Goal: Task Accomplishment & Management: Complete application form

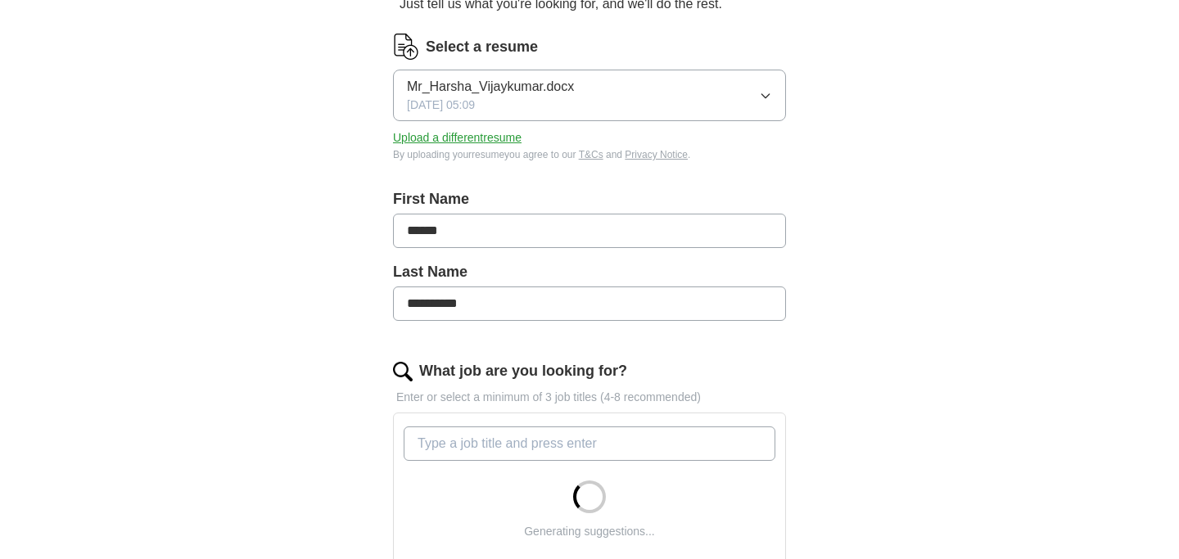
scroll to position [241, 0]
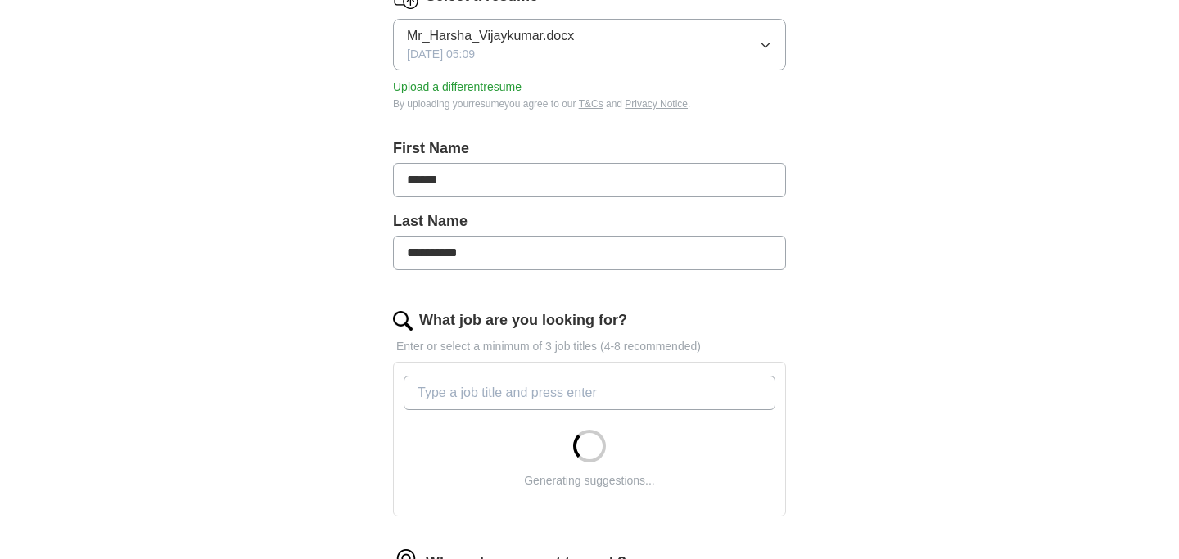
click at [556, 389] on input "What job are you looking for?" at bounding box center [590, 393] width 372 height 34
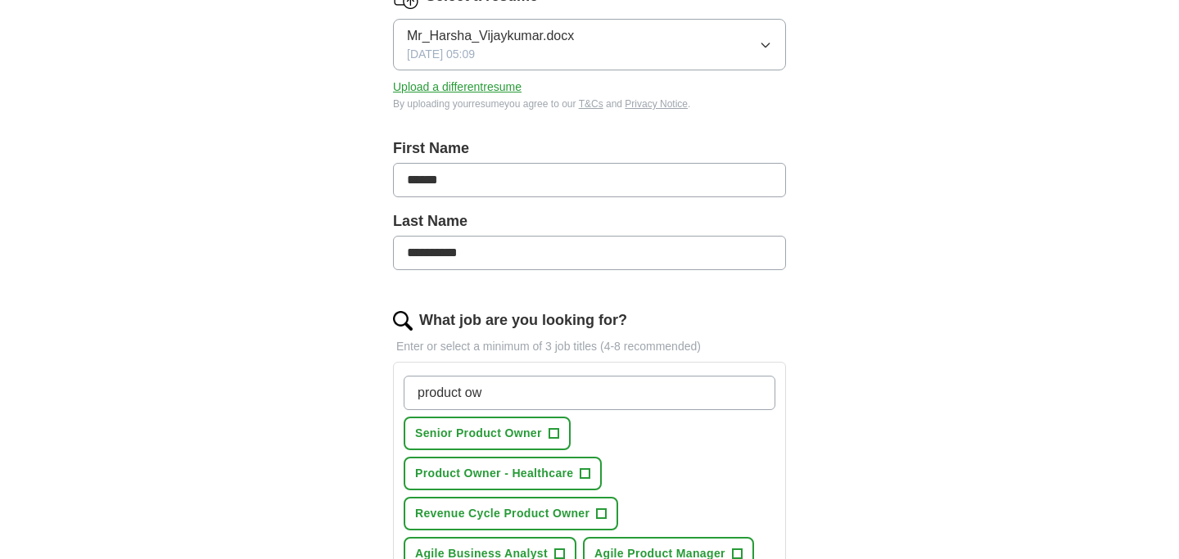
type input "product ow"
click at [585, 474] on span "+" at bounding box center [586, 474] width 10 height 13
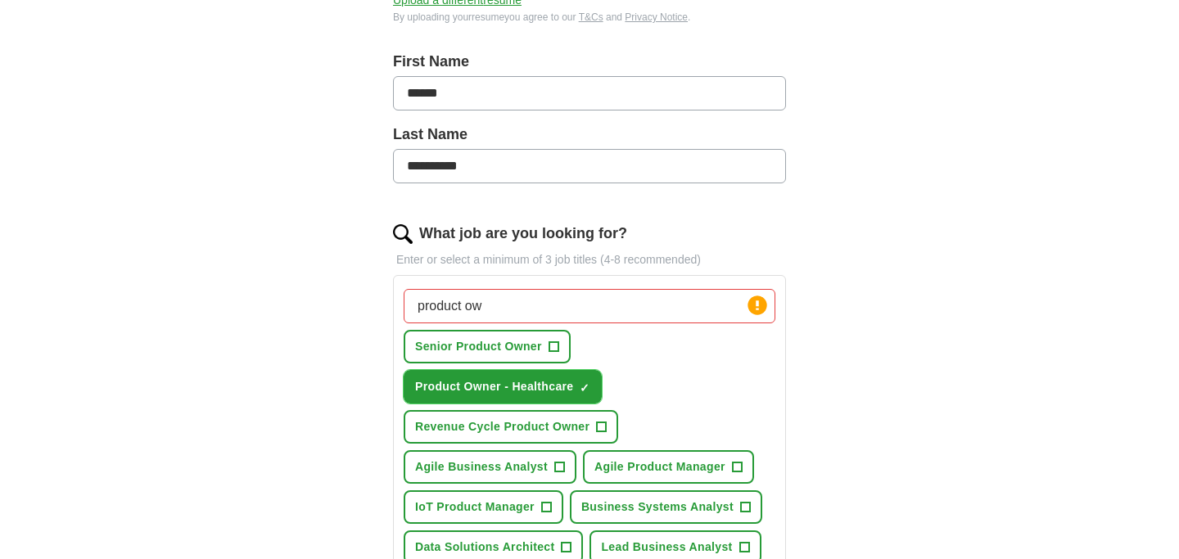
scroll to position [339, 0]
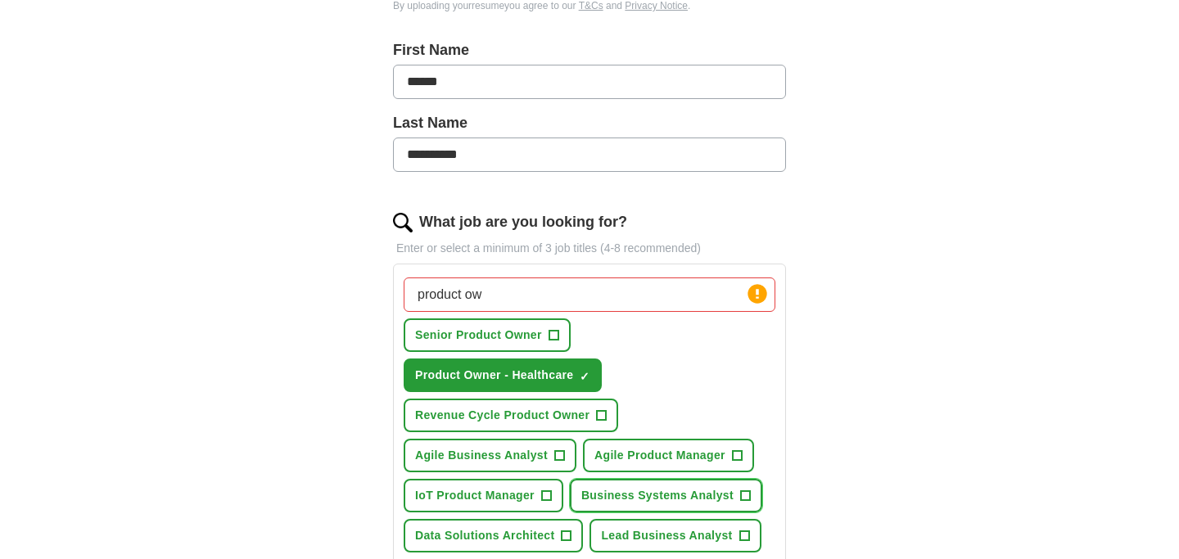
click at [732, 495] on span "Business Systems Analyst" at bounding box center [657, 495] width 152 height 17
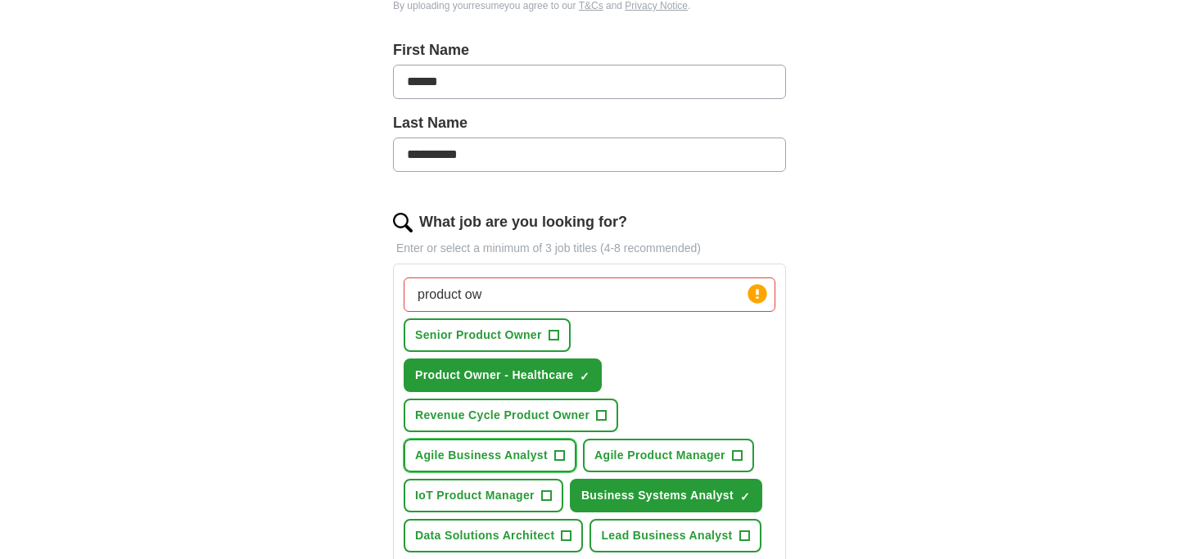
click at [538, 460] on span "Agile Business Analyst" at bounding box center [481, 455] width 133 height 17
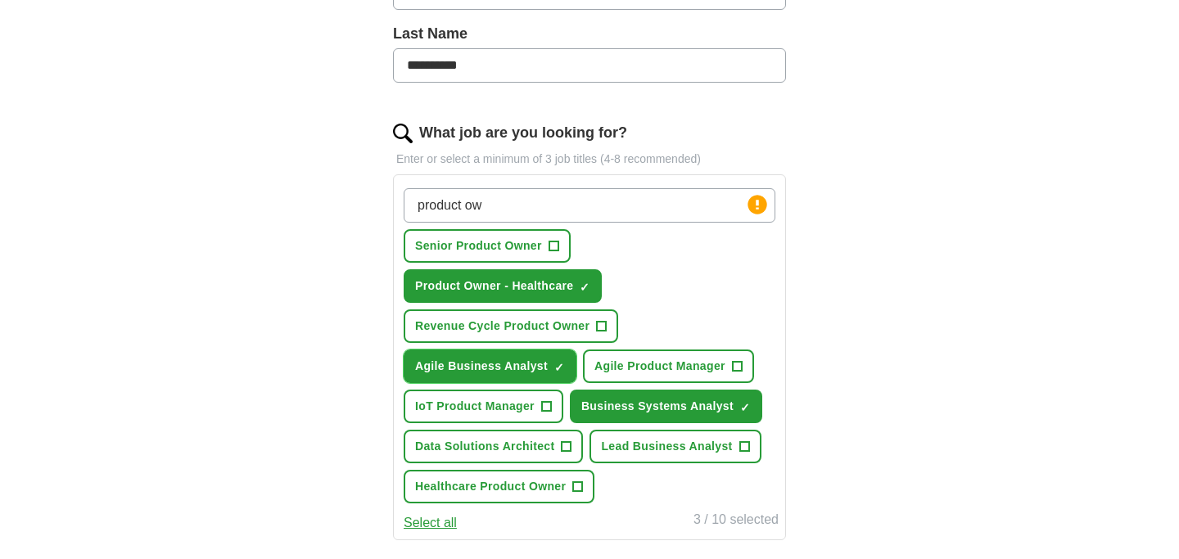
scroll to position [432, 0]
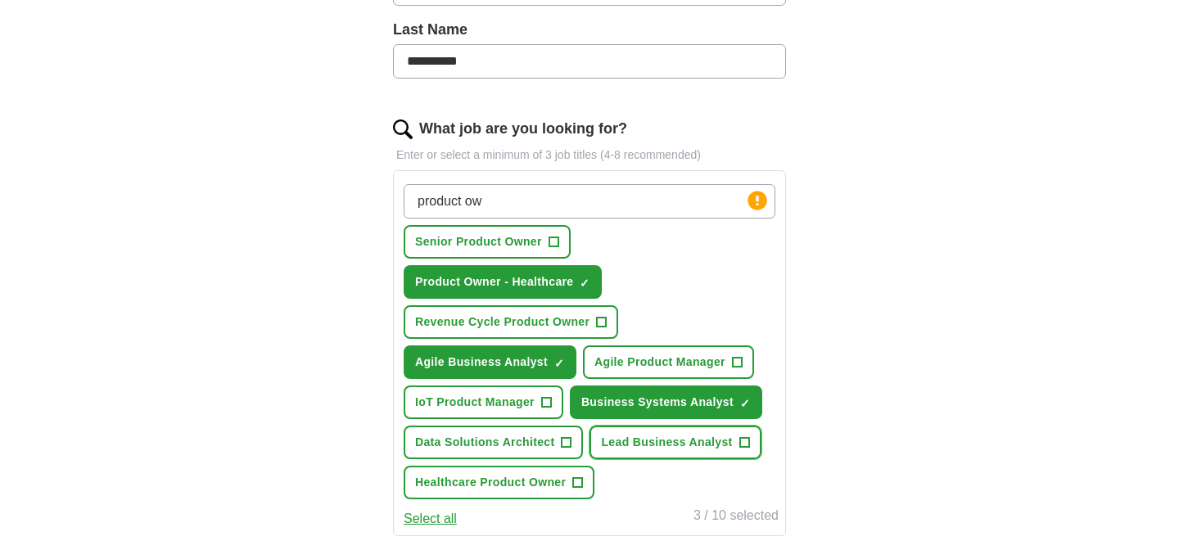
click at [644, 446] on span "Lead Business Analyst" at bounding box center [666, 442] width 131 height 17
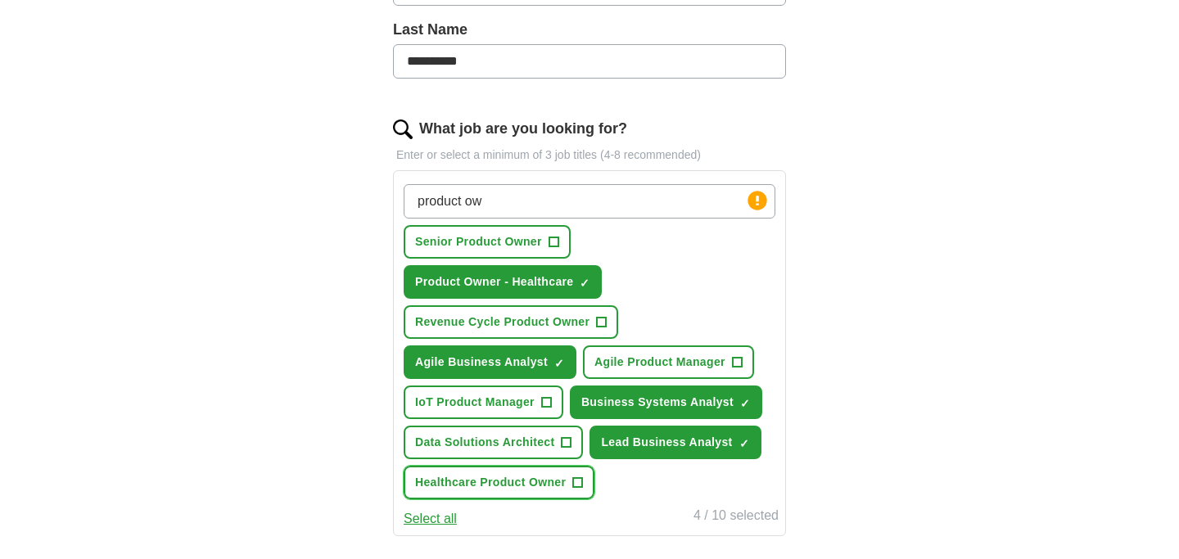
click at [531, 488] on span "Healthcare Product Owner" at bounding box center [490, 482] width 151 height 17
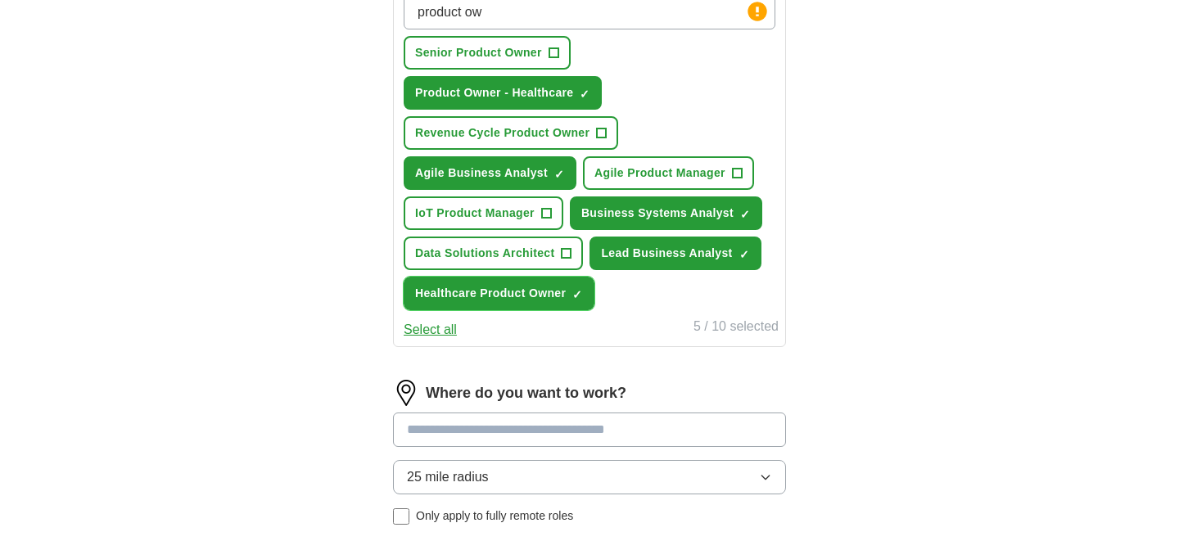
scroll to position [622, 0]
click at [526, 429] on input at bounding box center [589, 429] width 393 height 34
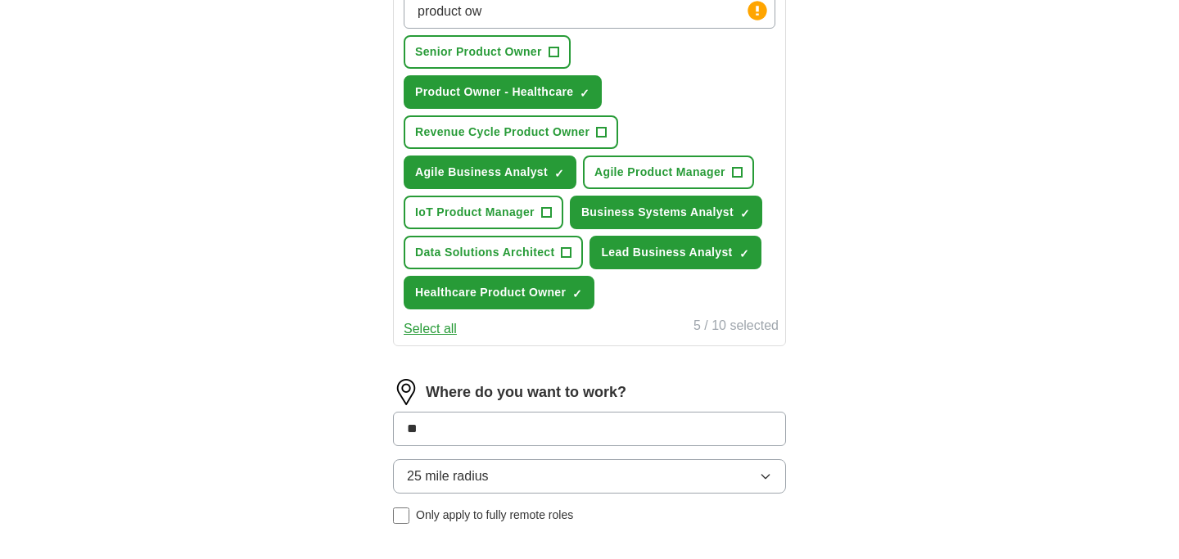
type input "***"
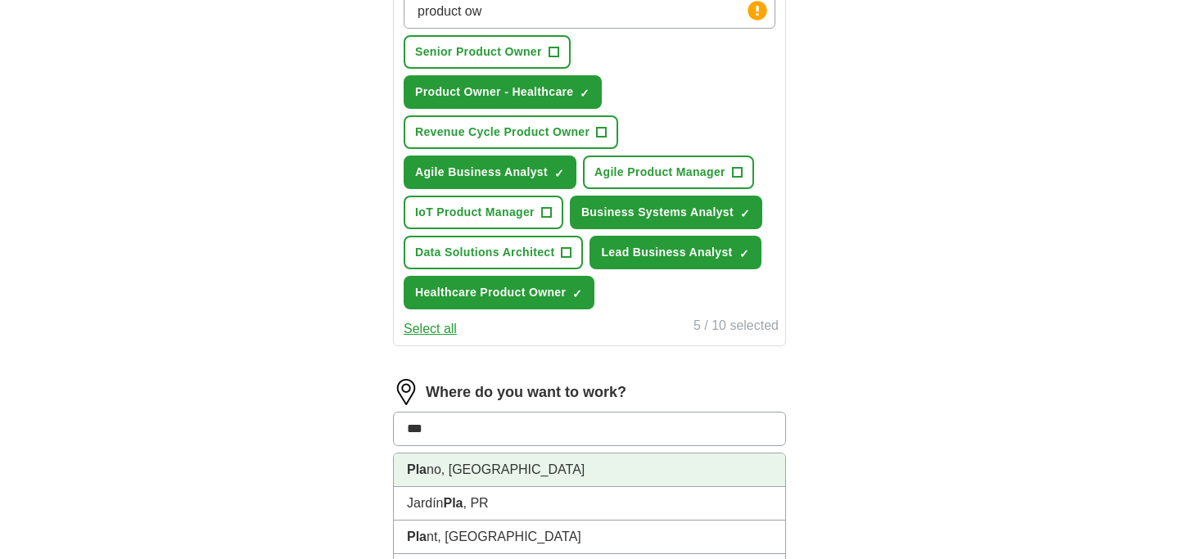
click at [537, 472] on li "[GEOGRAPHIC_DATA], [GEOGRAPHIC_DATA]" at bounding box center [589, 471] width 391 height 34
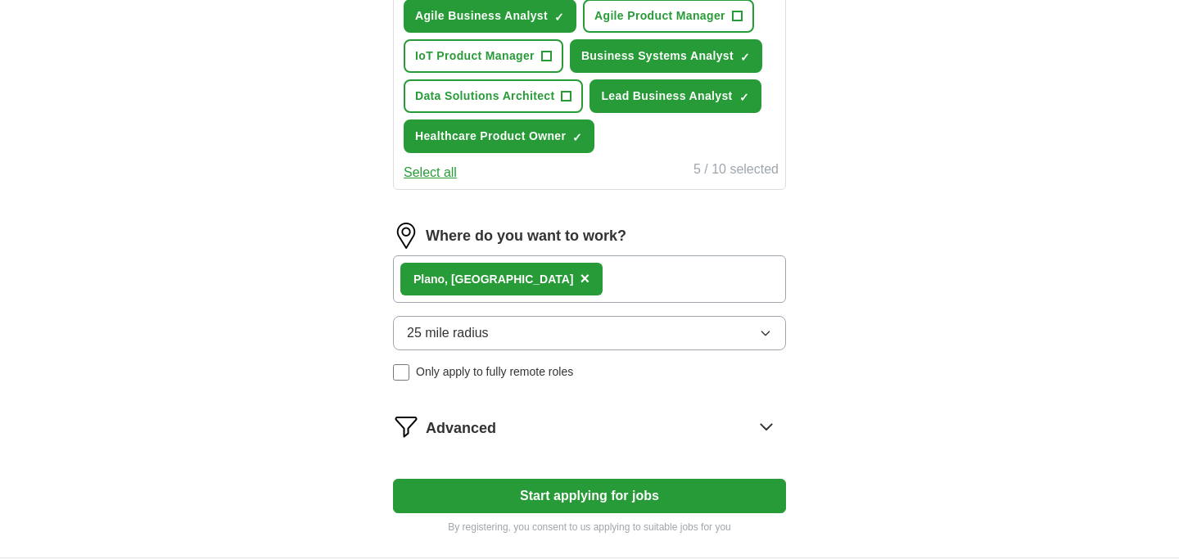
scroll to position [780, 0]
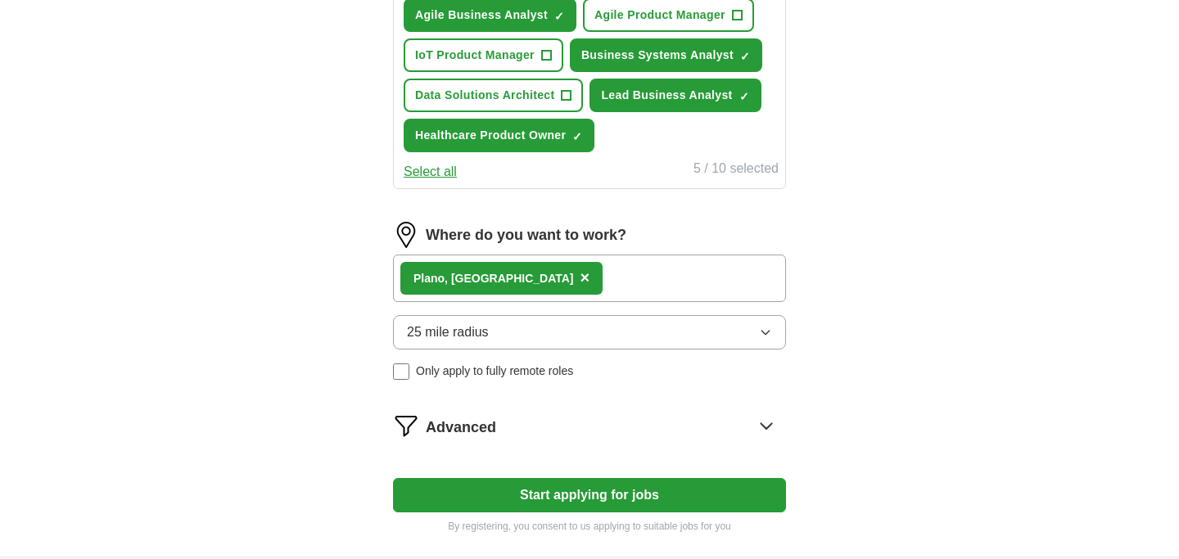
click at [631, 497] on button "Start applying for jobs" at bounding box center [589, 495] width 393 height 34
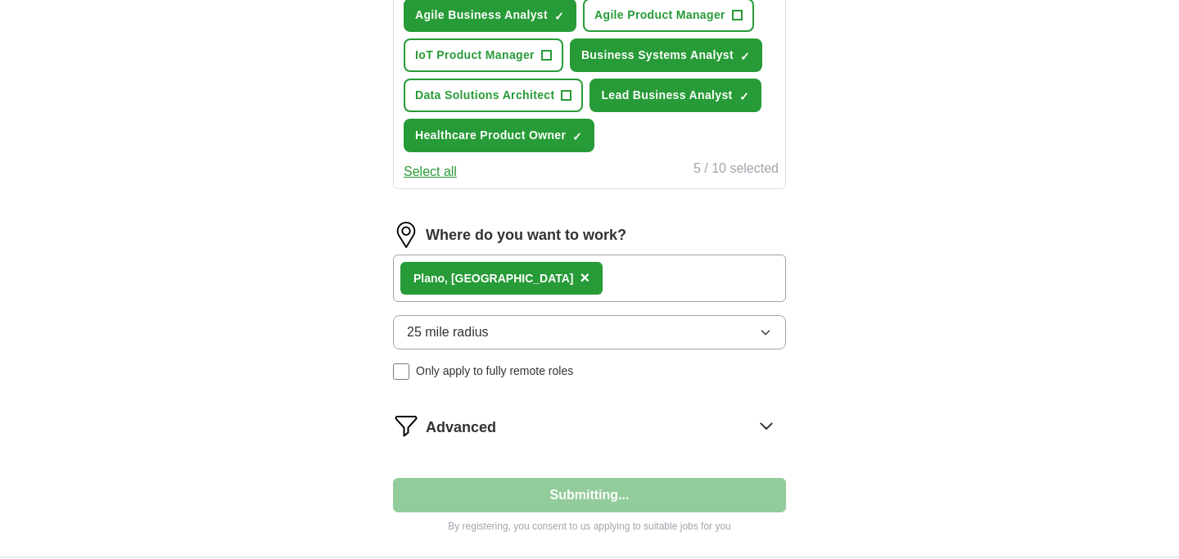
select select "**"
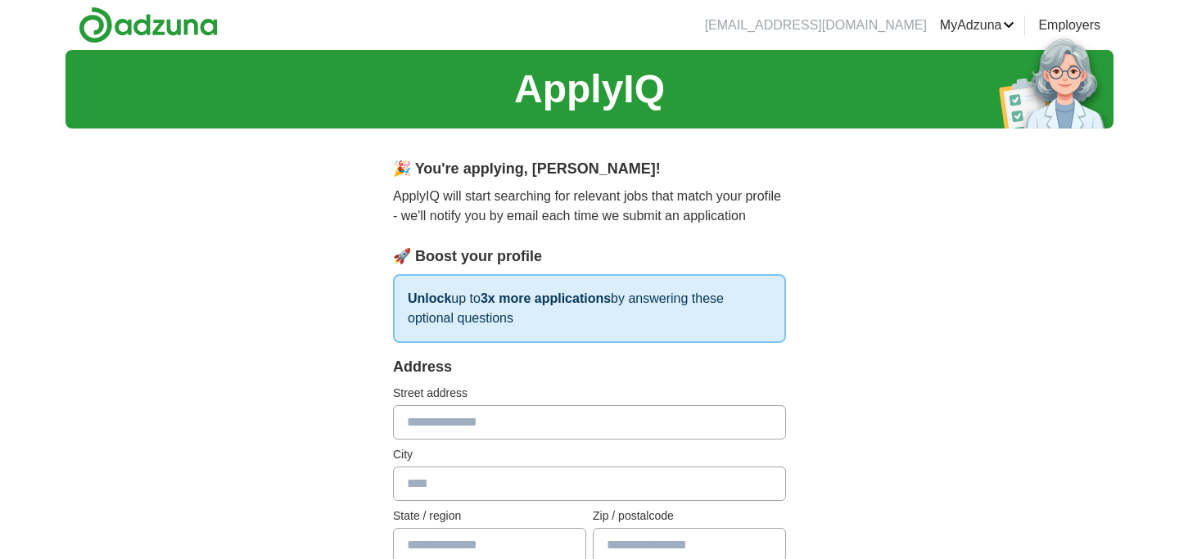
scroll to position [66, 0]
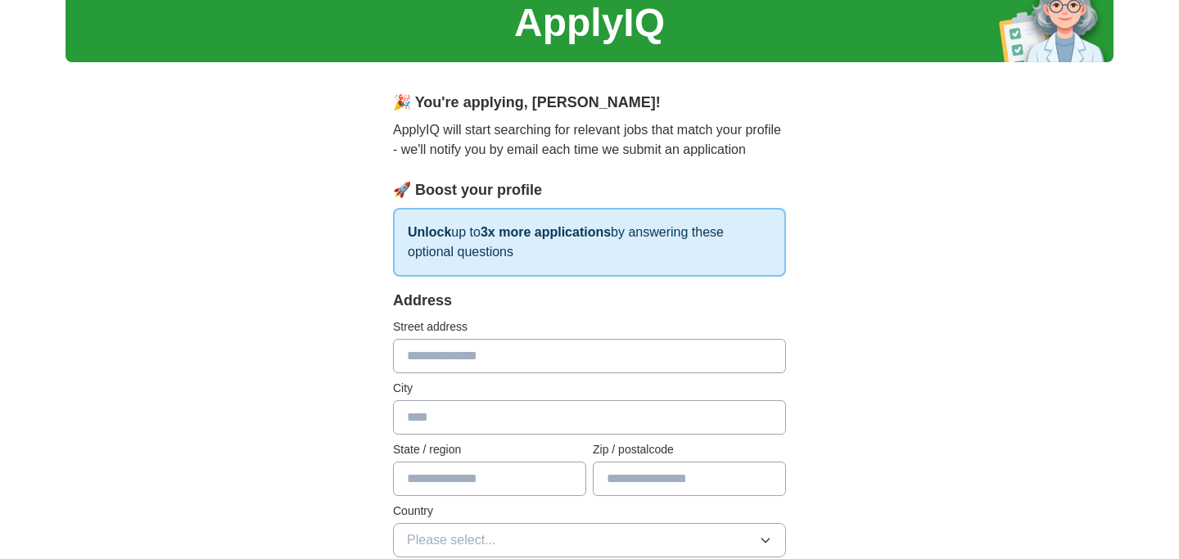
click at [537, 364] on input "text" at bounding box center [589, 356] width 393 height 34
type input "**********"
type input "*****"
type input "**"
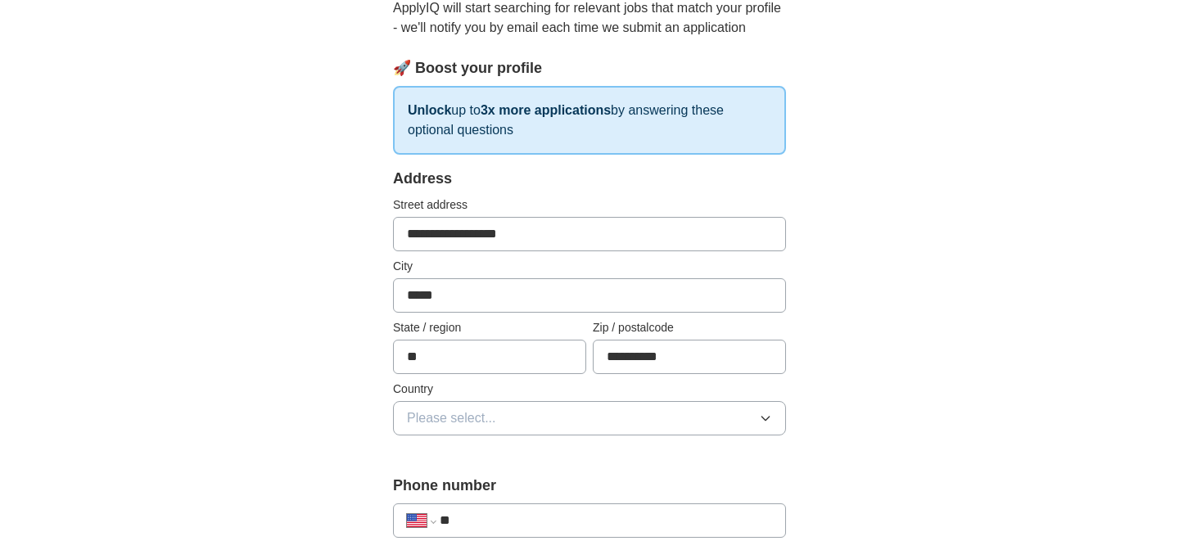
scroll to position [228, 0]
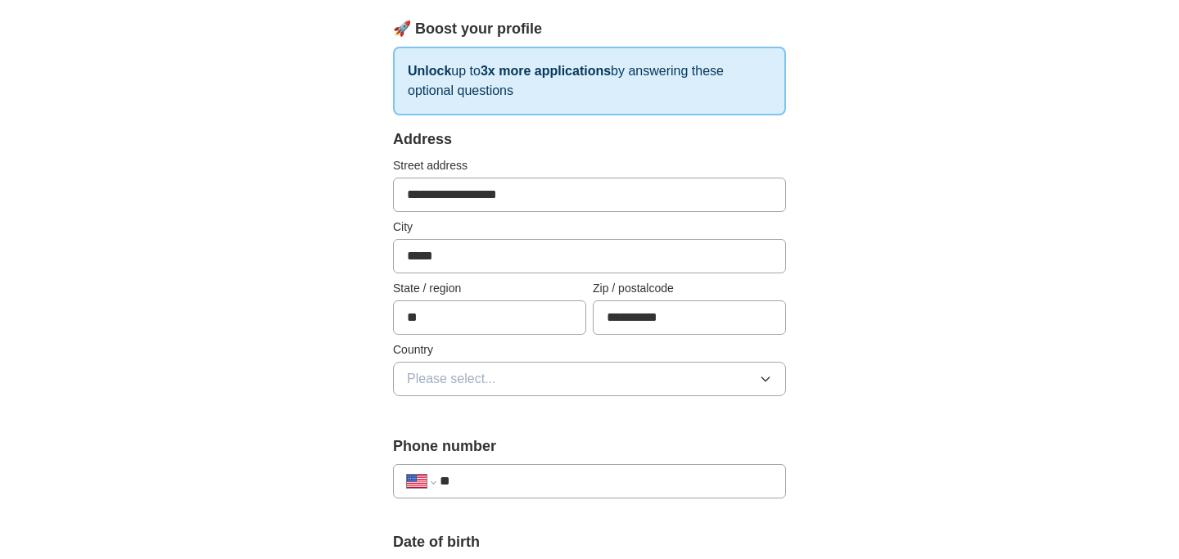
click at [690, 318] on input "**********" at bounding box center [689, 318] width 193 height 34
type input "*****"
click at [605, 370] on button "Please select..." at bounding box center [589, 379] width 393 height 34
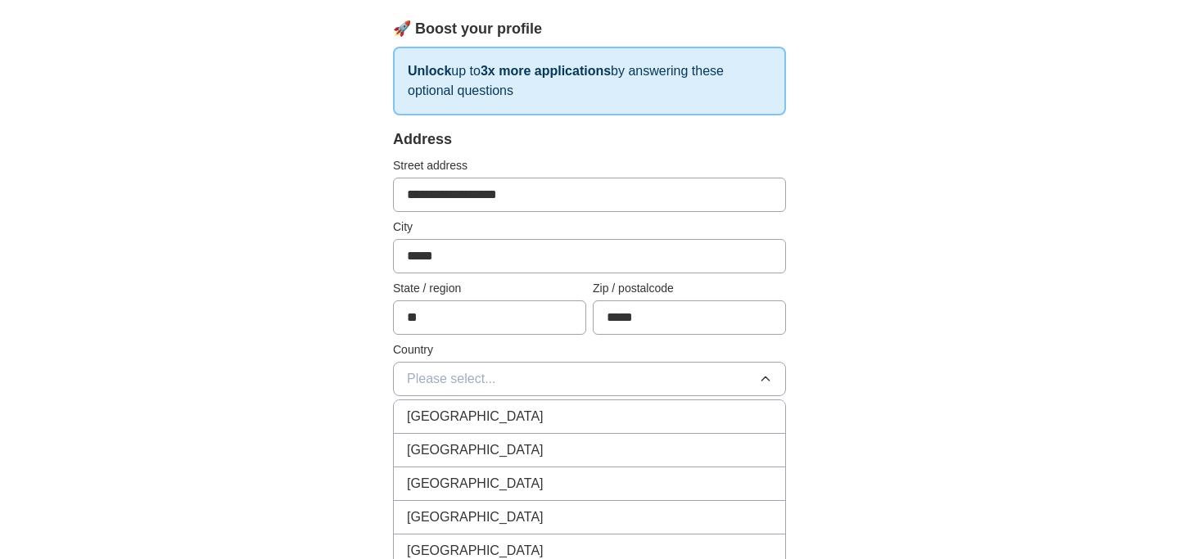
click at [572, 444] on div "[GEOGRAPHIC_DATA]" at bounding box center [589, 451] width 365 height 20
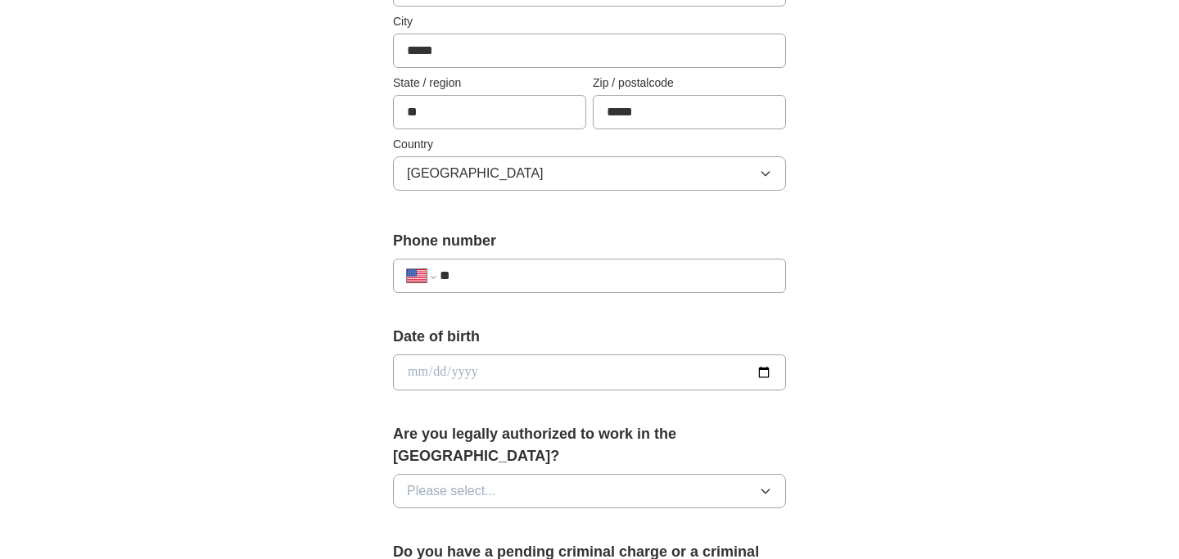
scroll to position [505, 0]
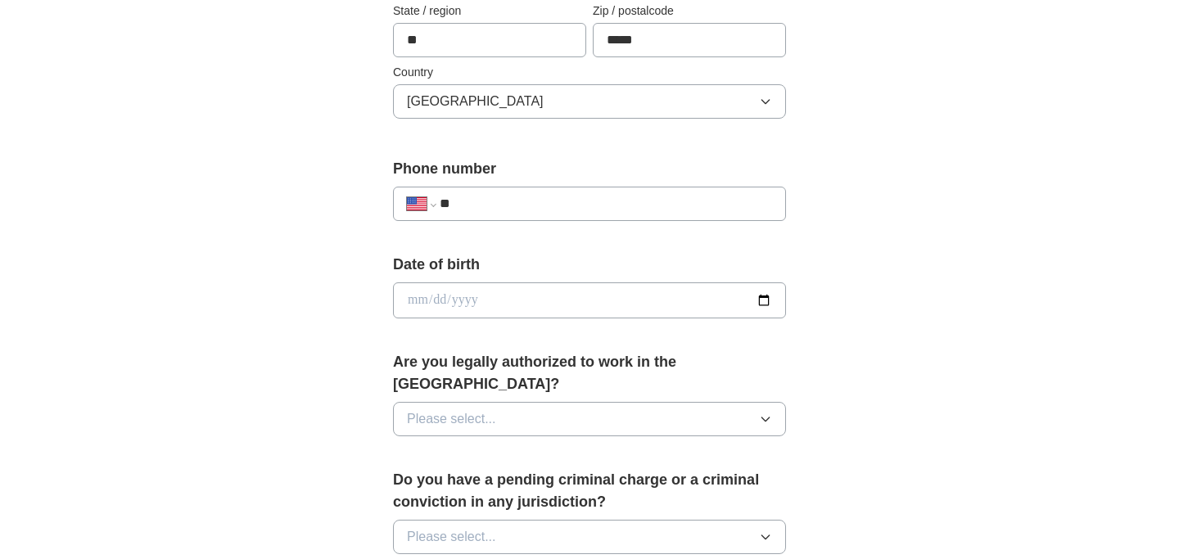
click at [617, 201] on input "**" at bounding box center [606, 204] width 332 height 20
type input "**********"
click at [470, 301] on input "date" at bounding box center [589, 301] width 393 height 36
click at [421, 301] on input "date" at bounding box center [589, 301] width 393 height 36
type input "**********"
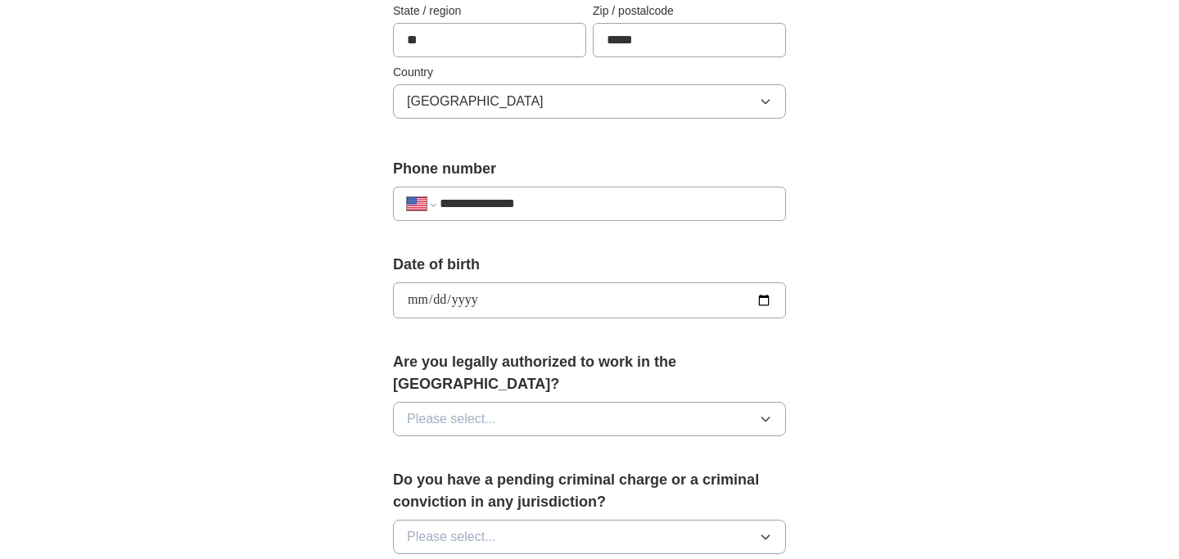
type input "**********"
click at [322, 352] on div "**********" at bounding box center [590, 290] width 1048 height 1491
click at [494, 409] on span "Please select..." at bounding box center [451, 419] width 89 height 20
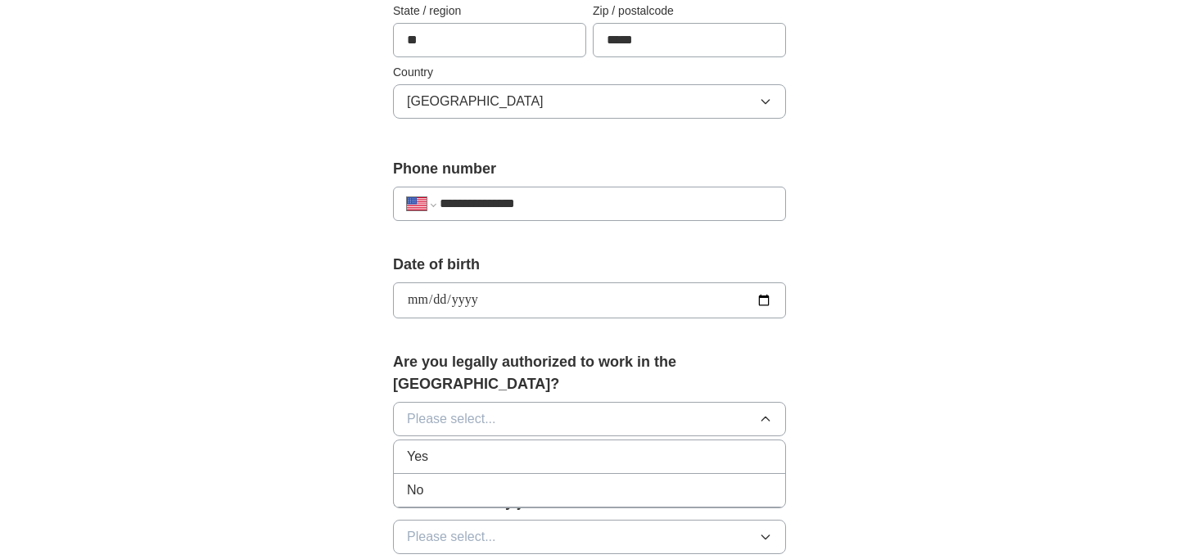
click at [481, 447] on div "Yes" at bounding box center [589, 457] width 365 height 20
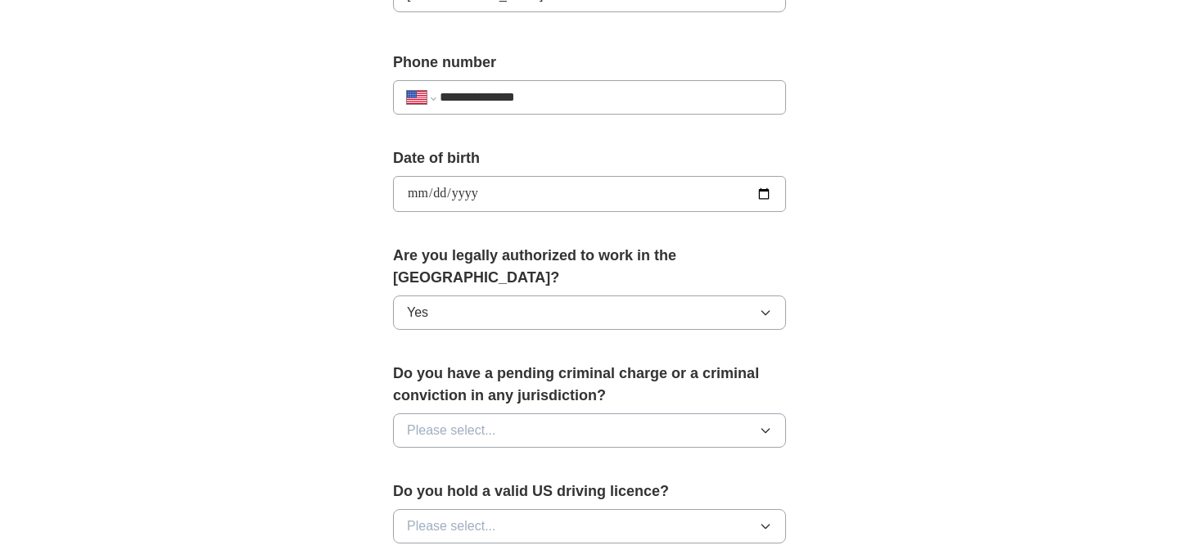
scroll to position [617, 0]
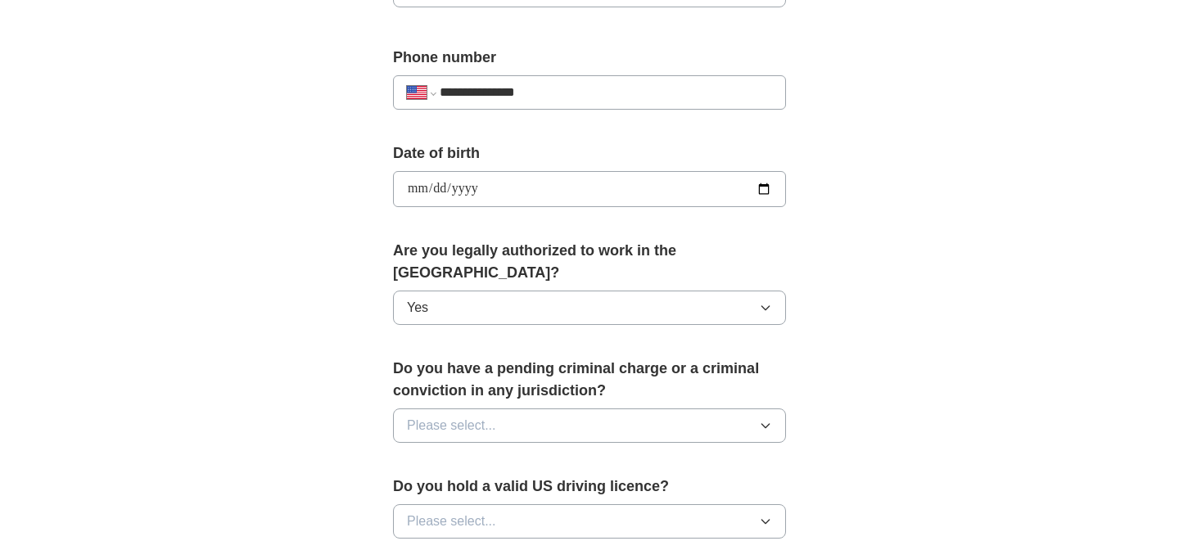
click at [523, 409] on button "Please select..." at bounding box center [589, 426] width 393 height 34
click at [502, 487] on div "No" at bounding box center [589, 497] width 365 height 20
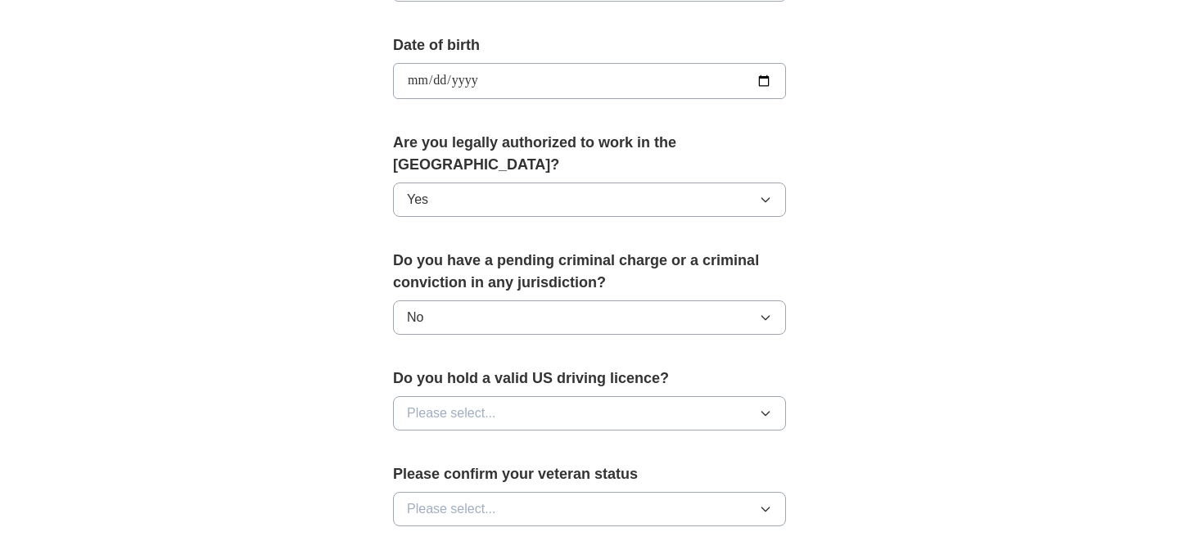
scroll to position [749, 0]
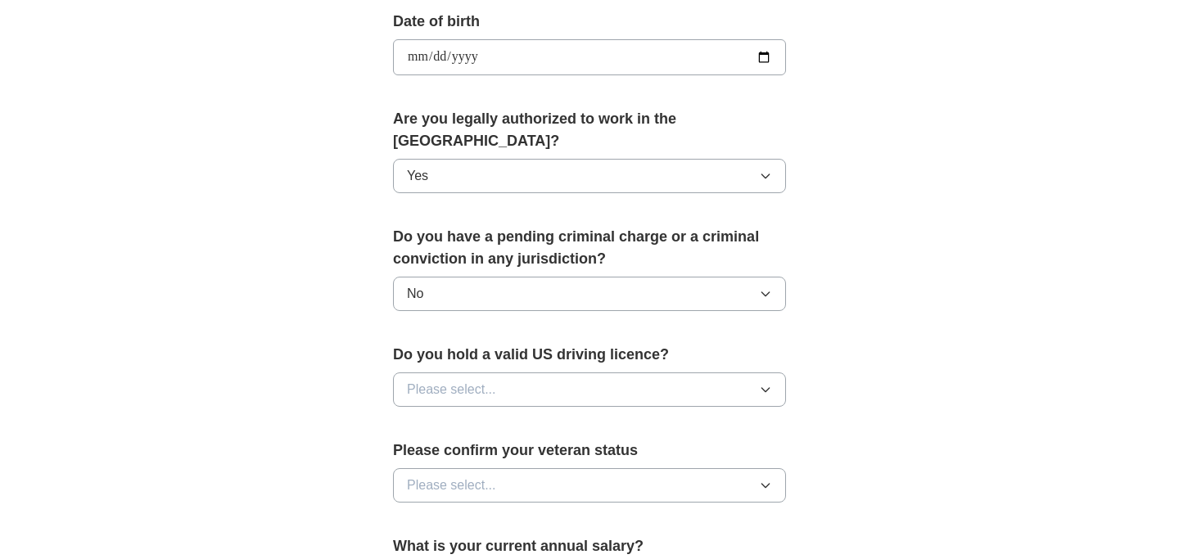
click at [579, 373] on button "Please select..." at bounding box center [589, 390] width 393 height 34
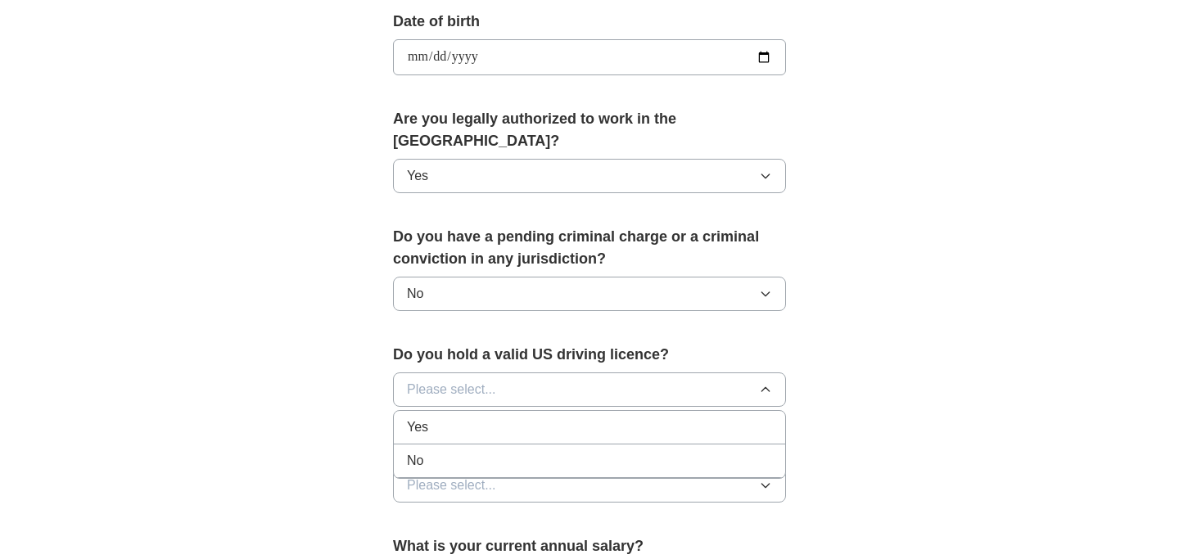
click at [563, 451] on div "No" at bounding box center [589, 461] width 365 height 20
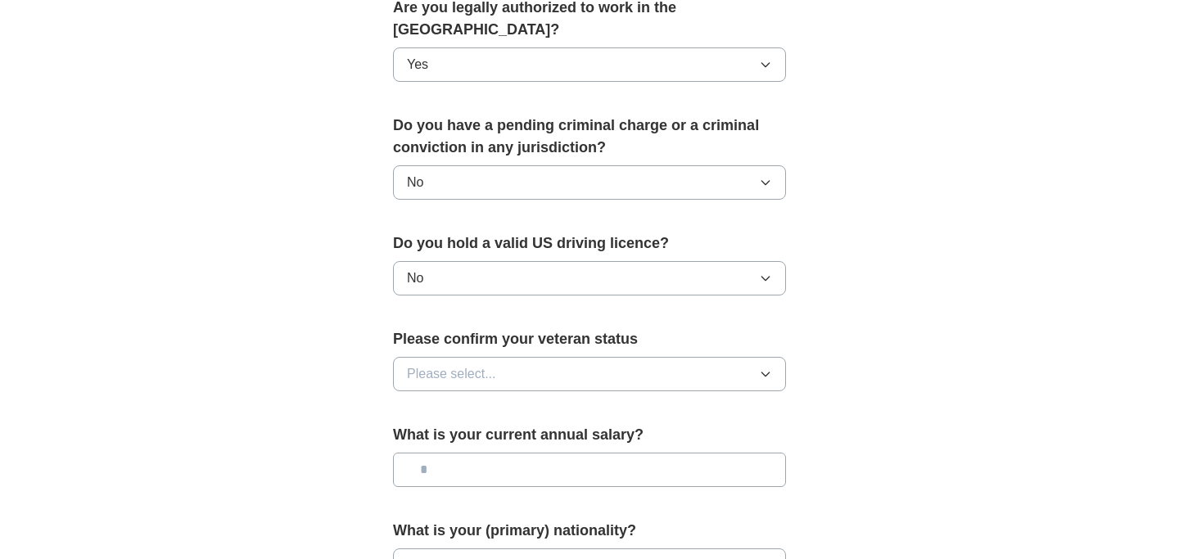
scroll to position [889, 0]
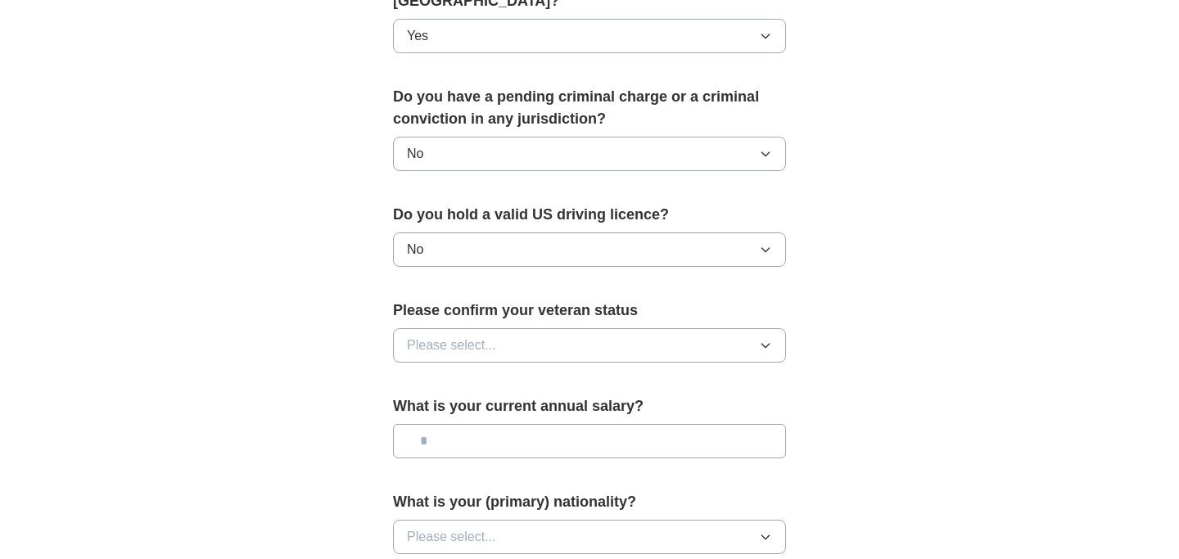
click at [588, 328] on button "Please select..." at bounding box center [589, 345] width 393 height 34
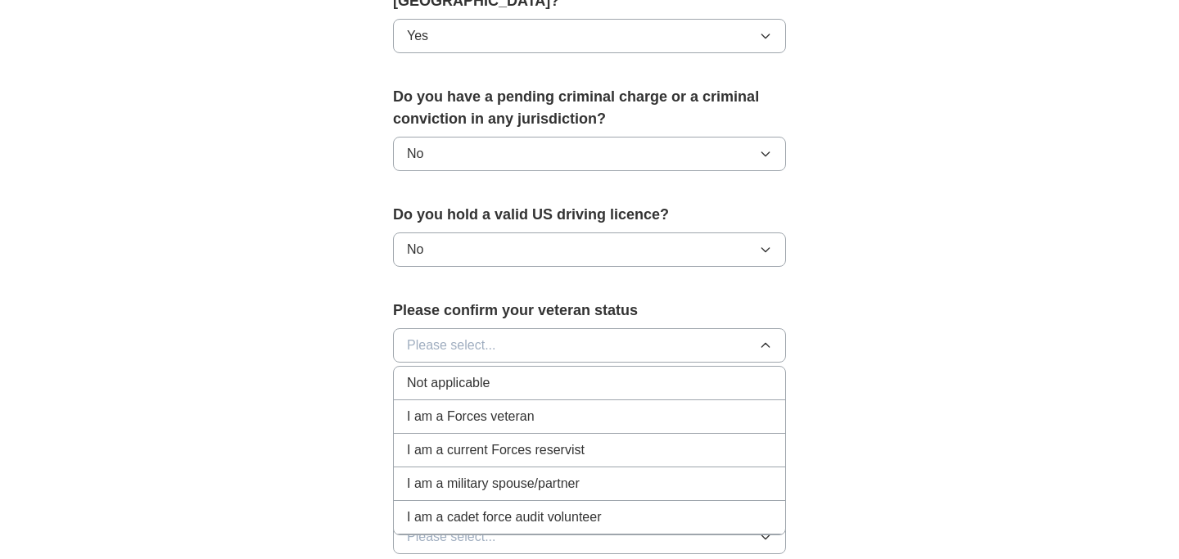
scroll to position [930, 0]
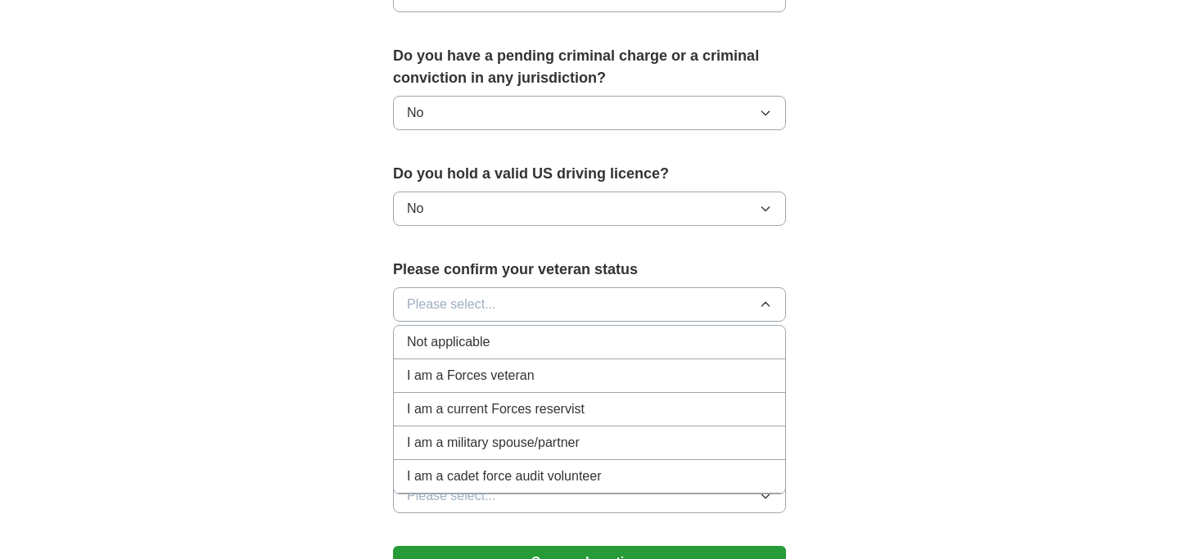
click at [613, 326] on li "Not applicable" at bounding box center [589, 343] width 391 height 34
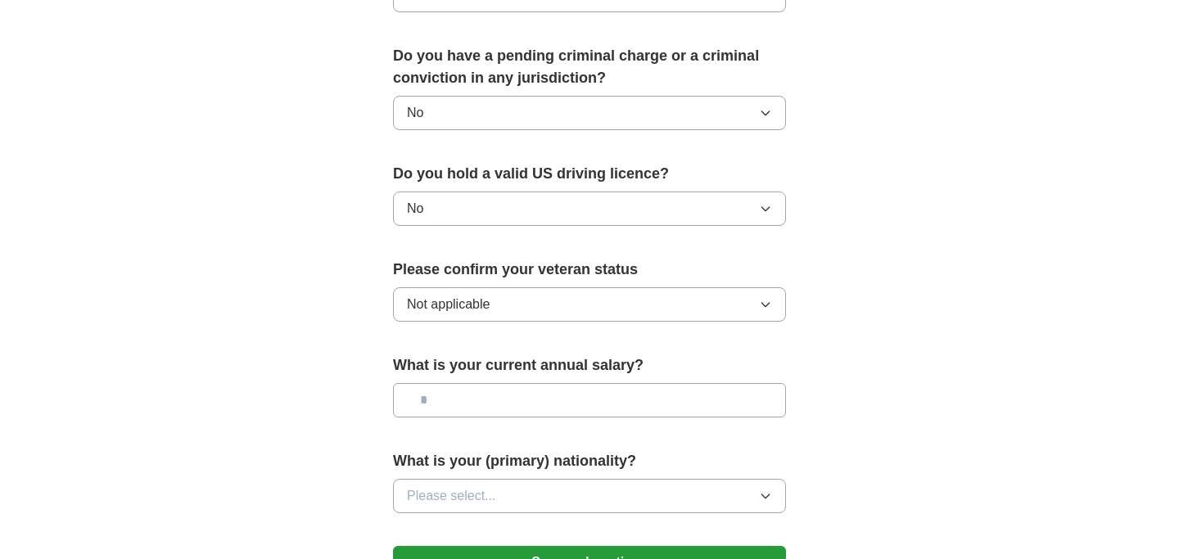
click at [601, 383] on input "text" at bounding box center [589, 400] width 393 height 34
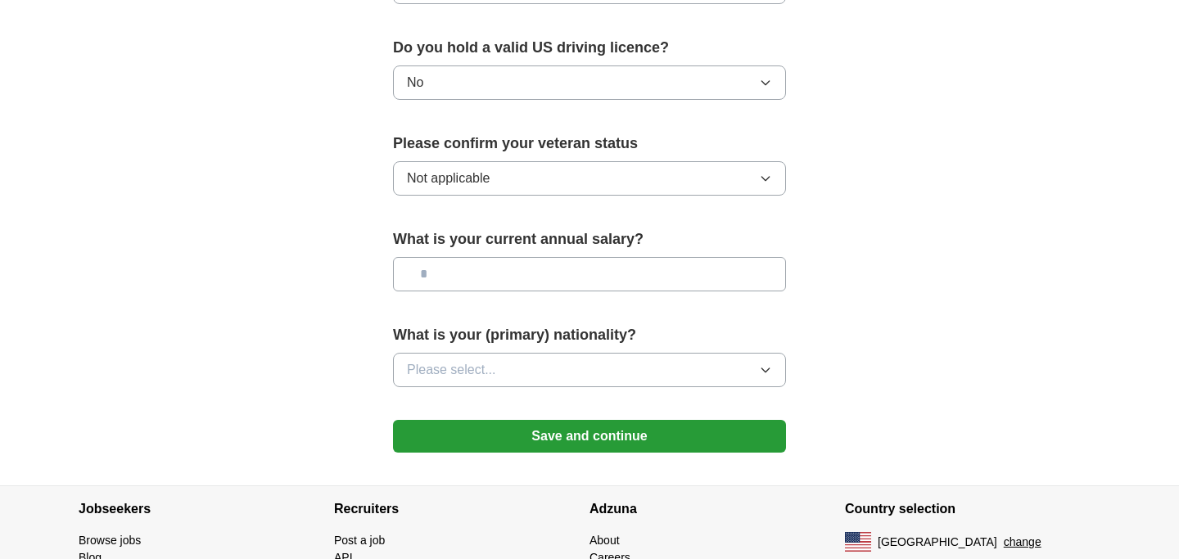
scroll to position [1056, 0]
click at [623, 352] on button "Please select..." at bounding box center [589, 369] width 393 height 34
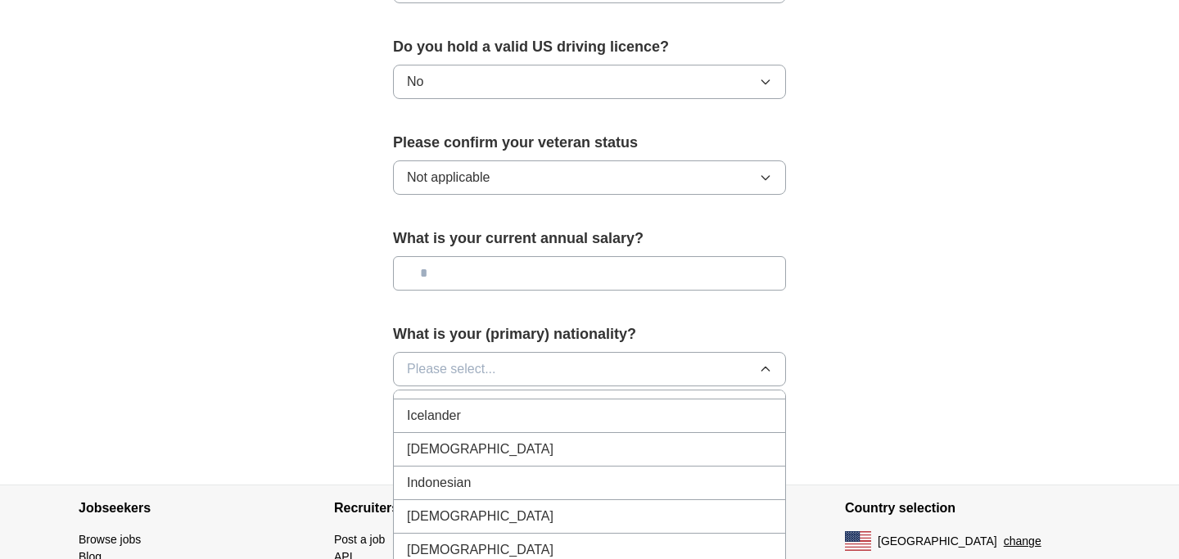
scroll to position [2637, 0]
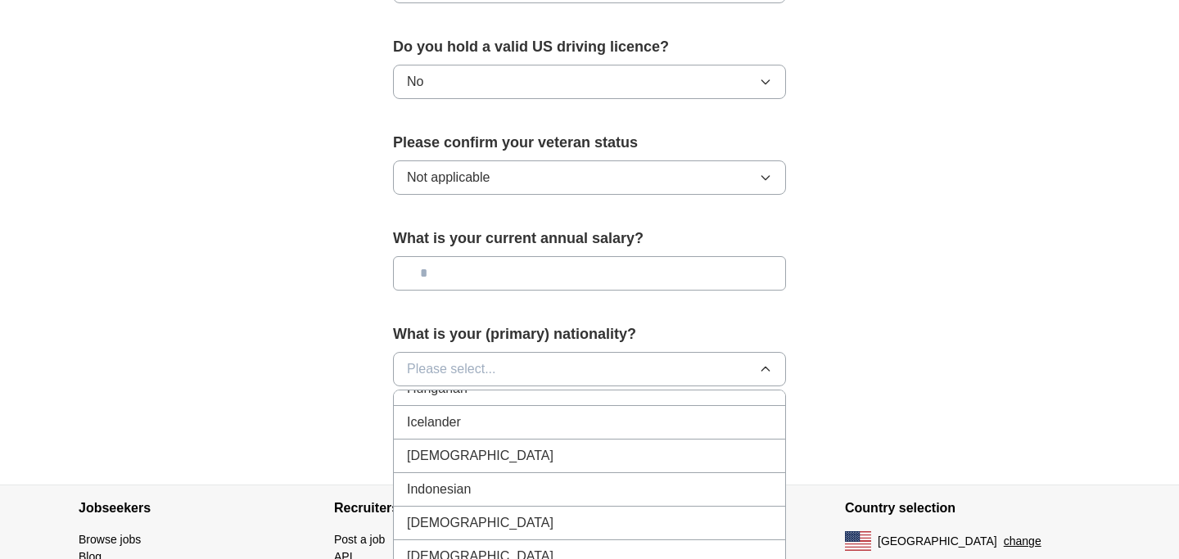
click at [613, 446] on div "[DEMOGRAPHIC_DATA]" at bounding box center [589, 456] width 365 height 20
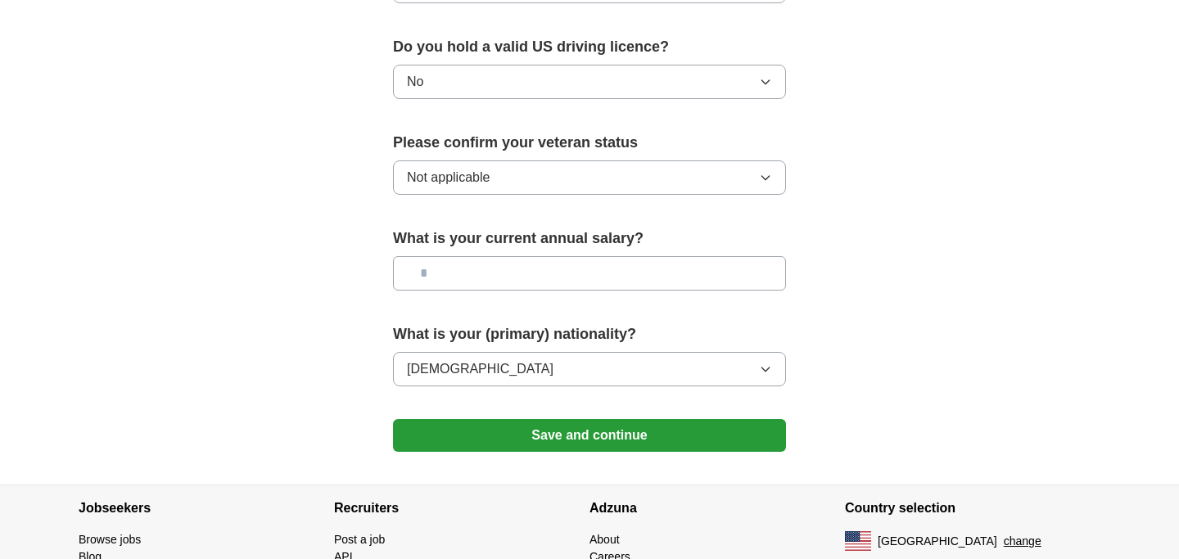
click at [586, 161] on button "Not applicable" at bounding box center [589, 178] width 393 height 34
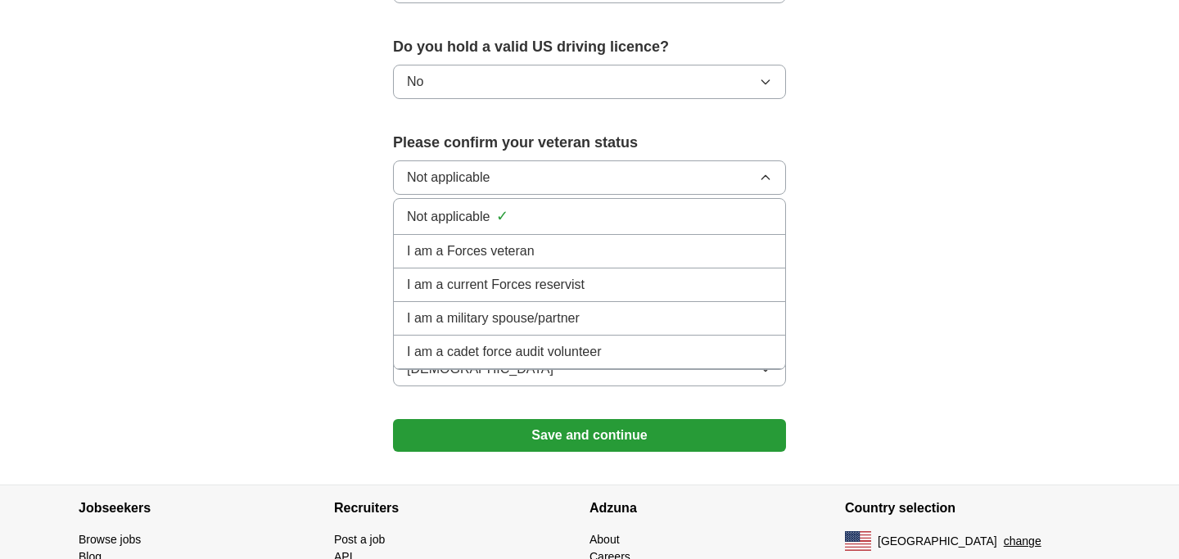
click at [588, 65] on button "No" at bounding box center [589, 82] width 393 height 34
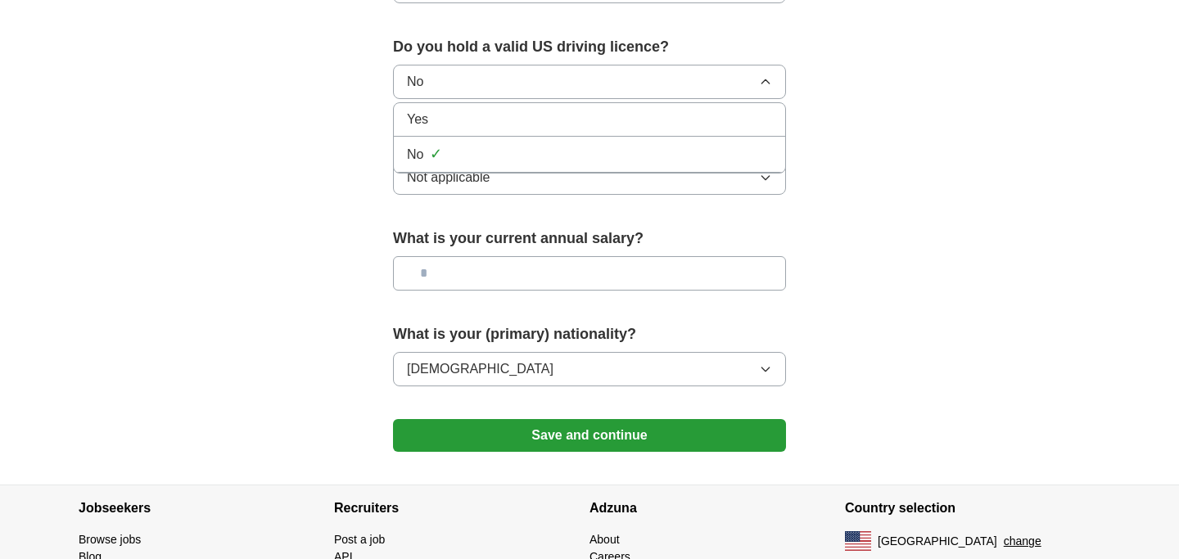
click at [576, 110] on div "Yes" at bounding box center [589, 120] width 365 height 20
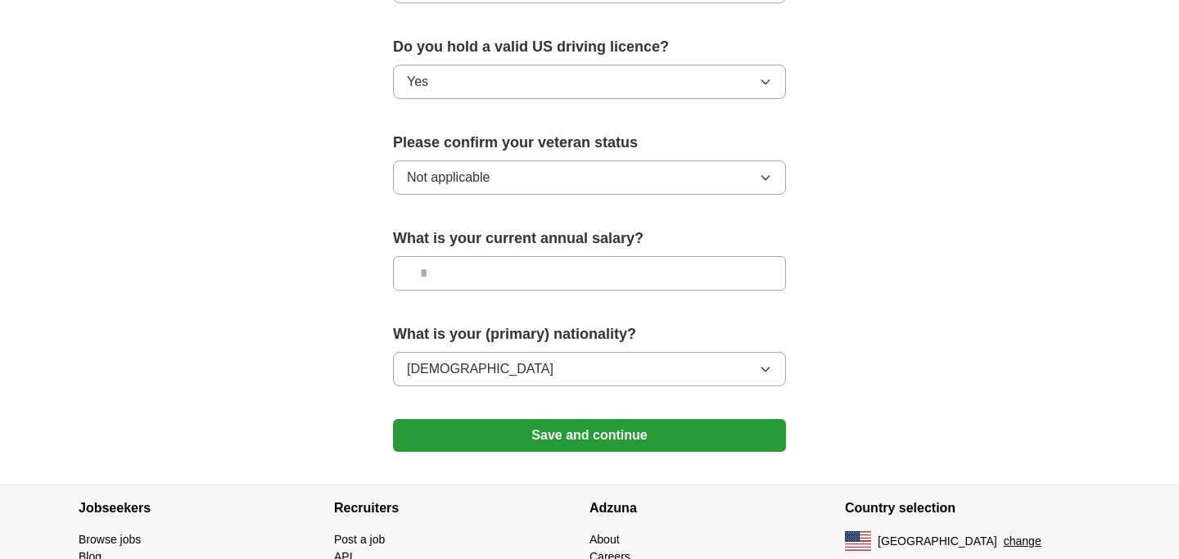
click at [632, 260] on input "text" at bounding box center [589, 273] width 393 height 34
type input "********"
click at [629, 419] on button "Save and continue" at bounding box center [589, 435] width 393 height 33
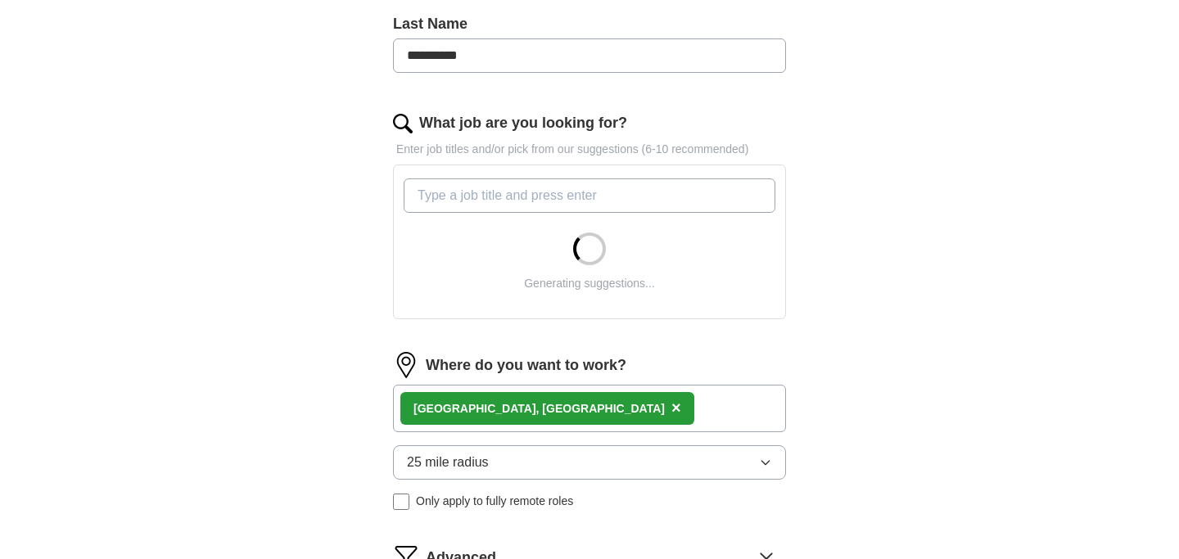
scroll to position [764, 0]
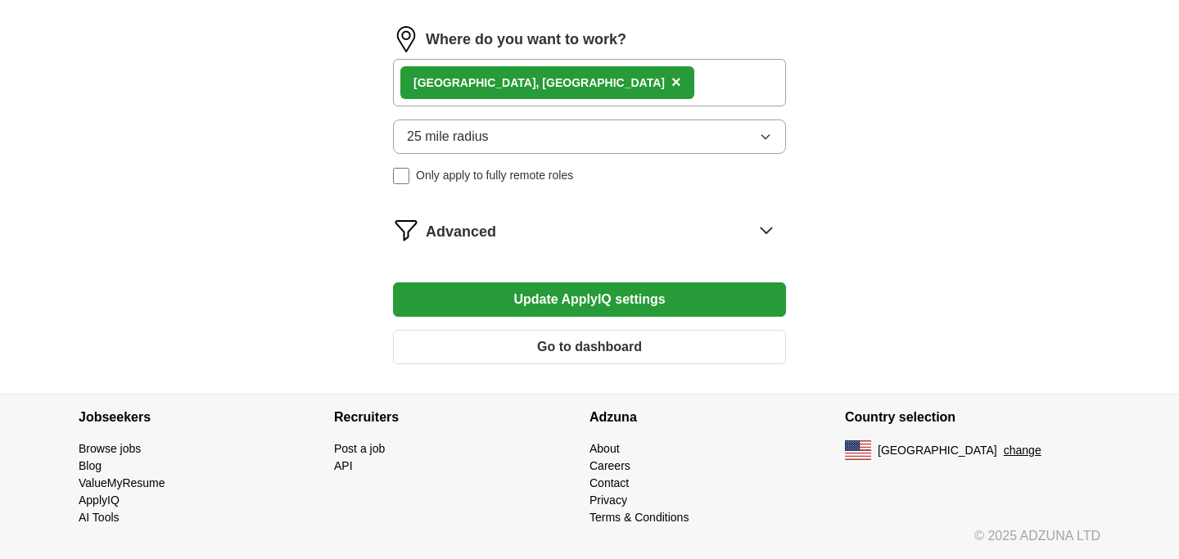
click at [770, 237] on icon at bounding box center [766, 230] width 26 height 26
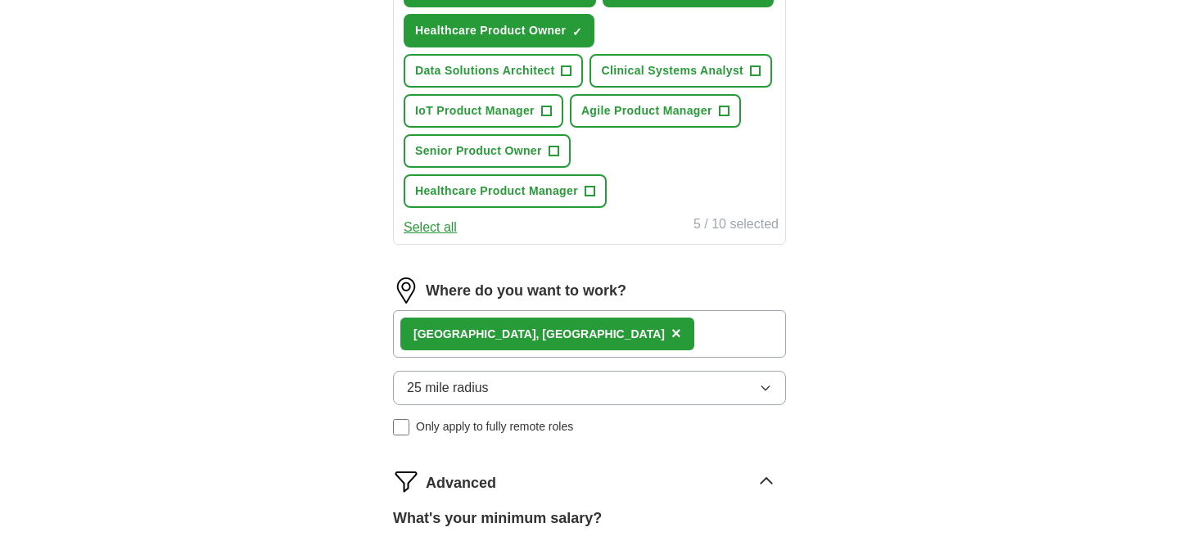
click at [419, 371] on div "25 mile radius Only apply to fully remote roles" at bounding box center [589, 403] width 393 height 65
click at [640, 468] on div "Advanced" at bounding box center [606, 481] width 360 height 26
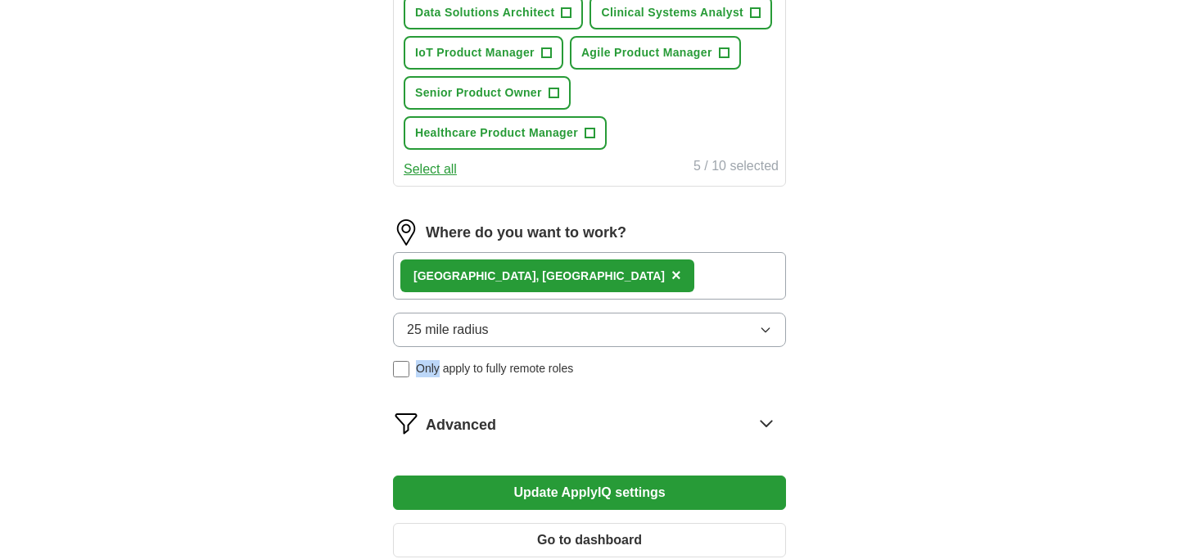
scroll to position [825, 0]
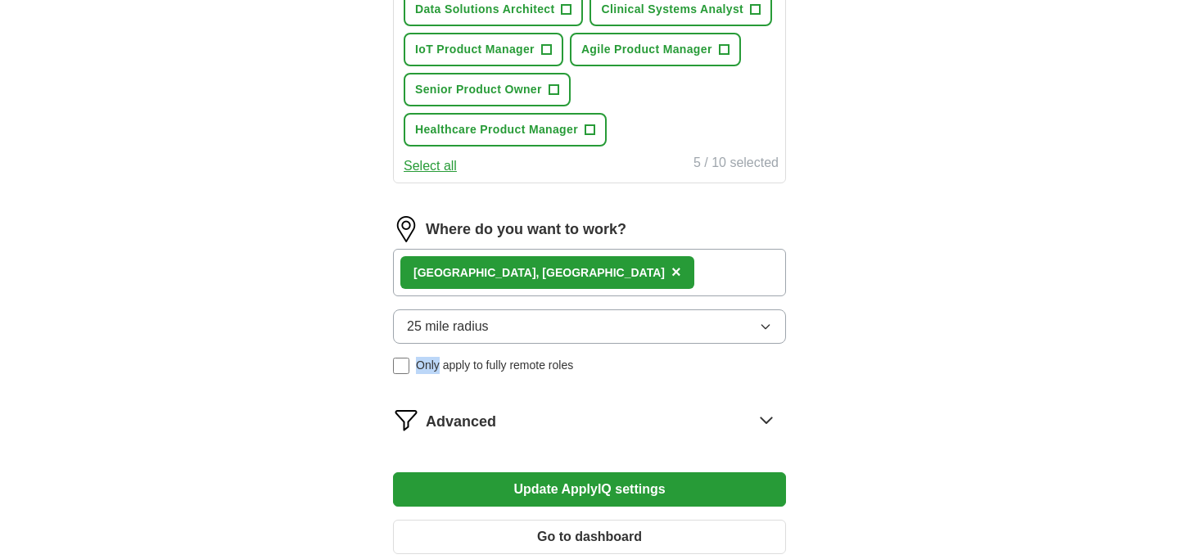
click at [712, 407] on div "Advanced" at bounding box center [606, 420] width 360 height 26
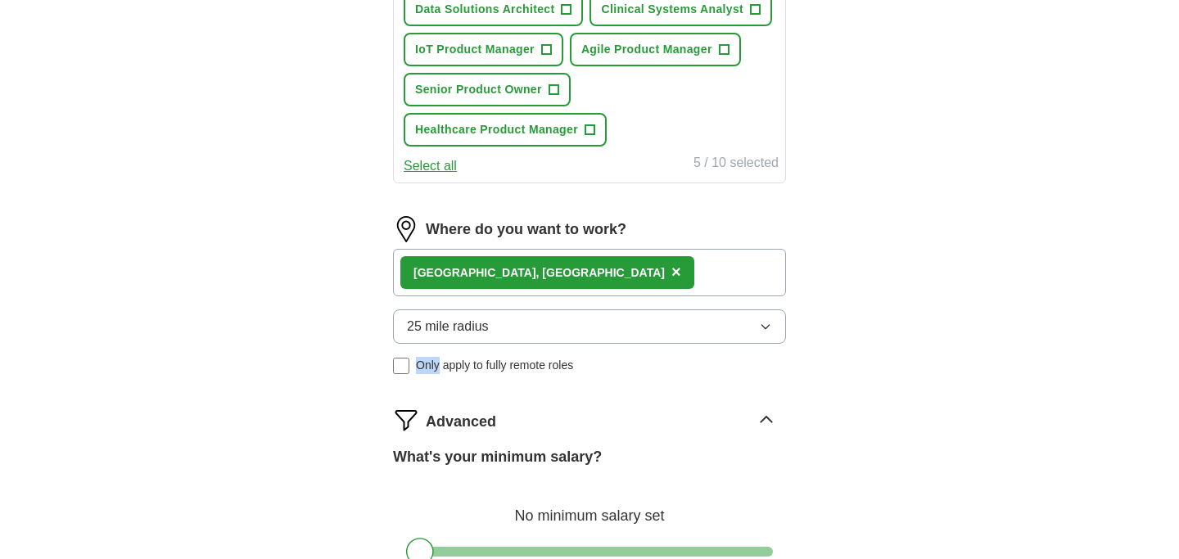
scroll to position [932, 0]
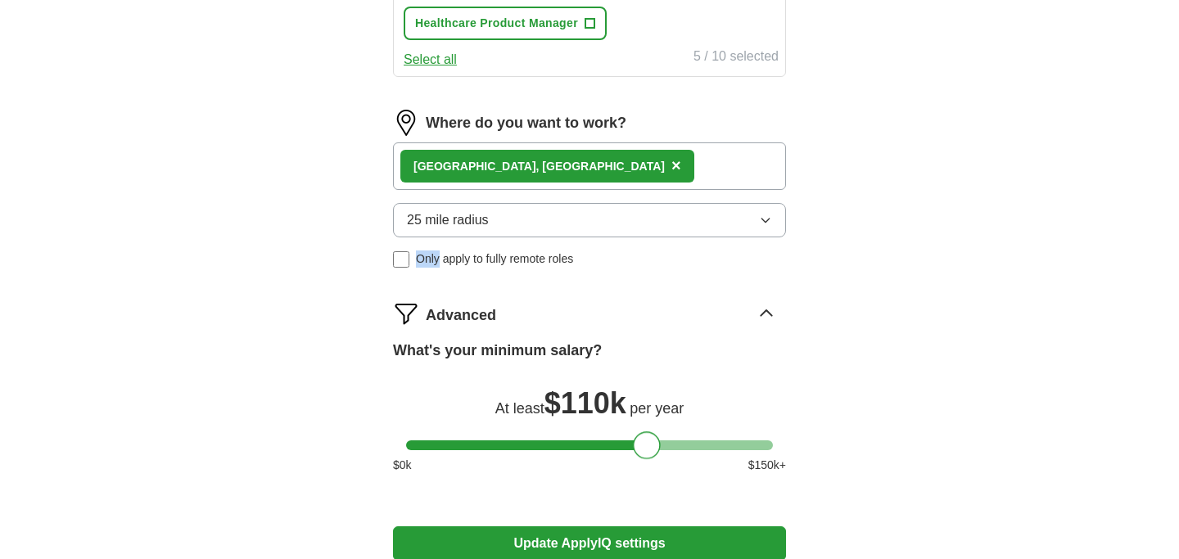
drag, startPoint x: 420, startPoint y: 407, endPoint x: 647, endPoint y: 400, distance: 226.9
click at [647, 432] on div at bounding box center [647, 446] width 28 height 28
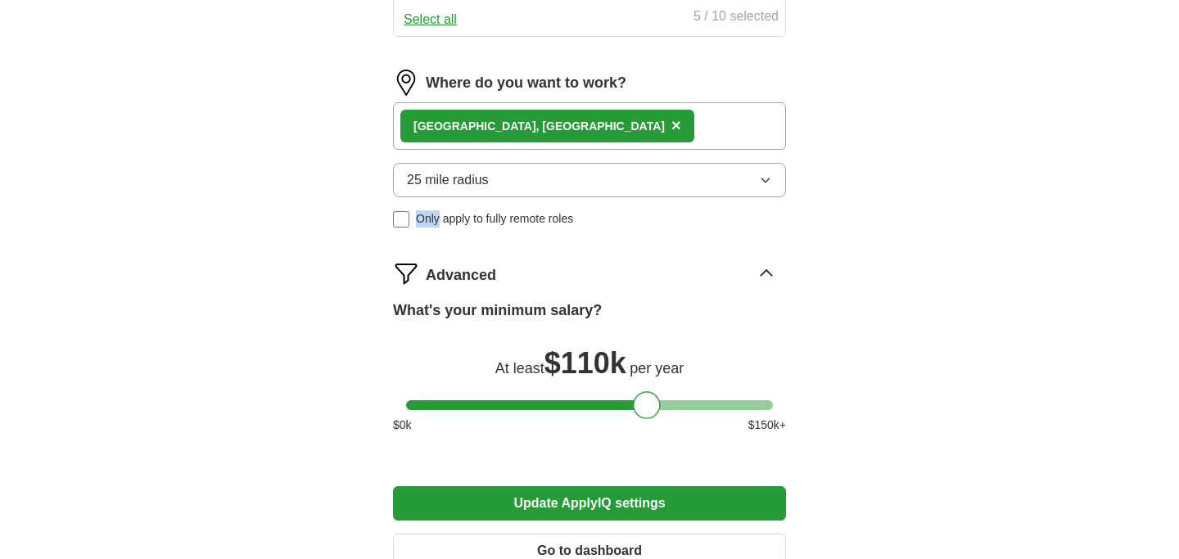
scroll to position [982, 0]
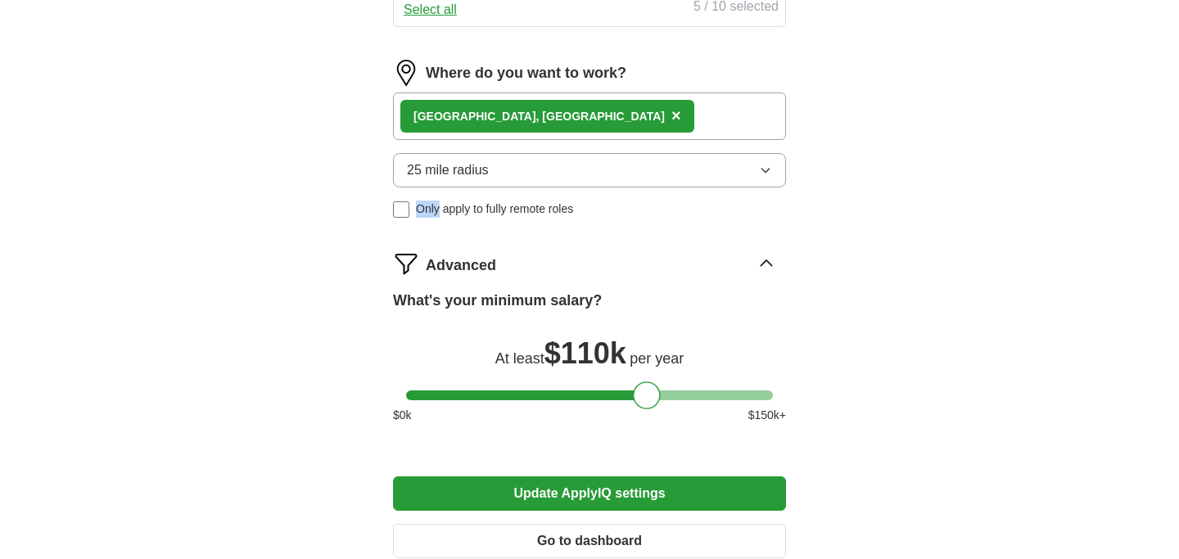
click at [622, 477] on button "Update ApplyIQ settings" at bounding box center [589, 494] width 393 height 34
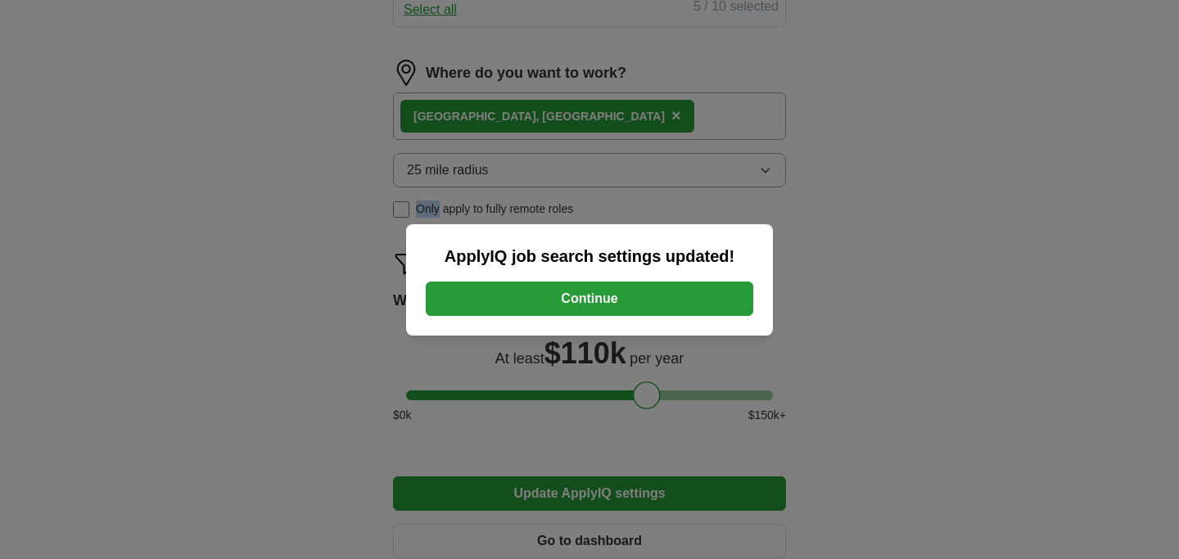
click at [595, 298] on button "Continue" at bounding box center [590, 299] width 328 height 34
